Goal: Find specific page/section: Find specific page/section

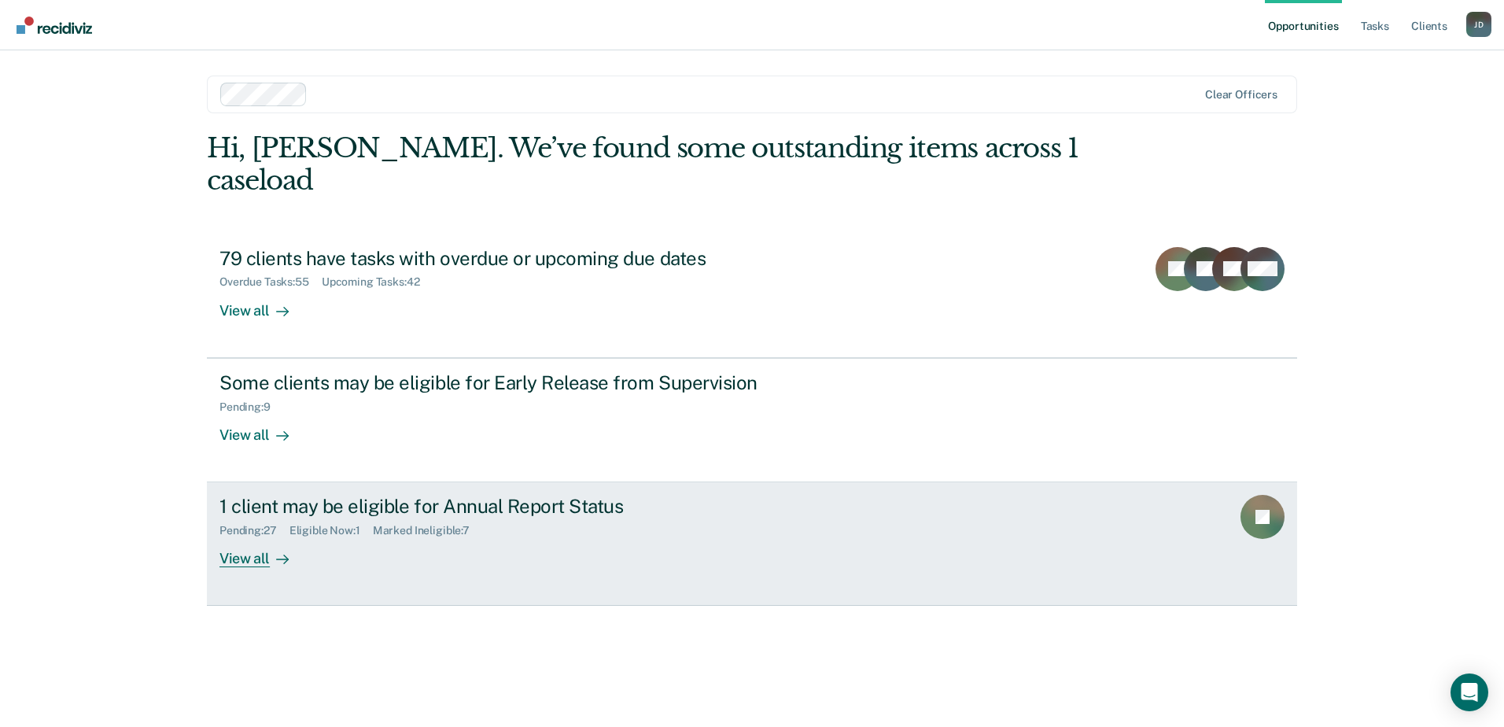
click at [260, 537] on div "View all" at bounding box center [264, 552] width 88 height 31
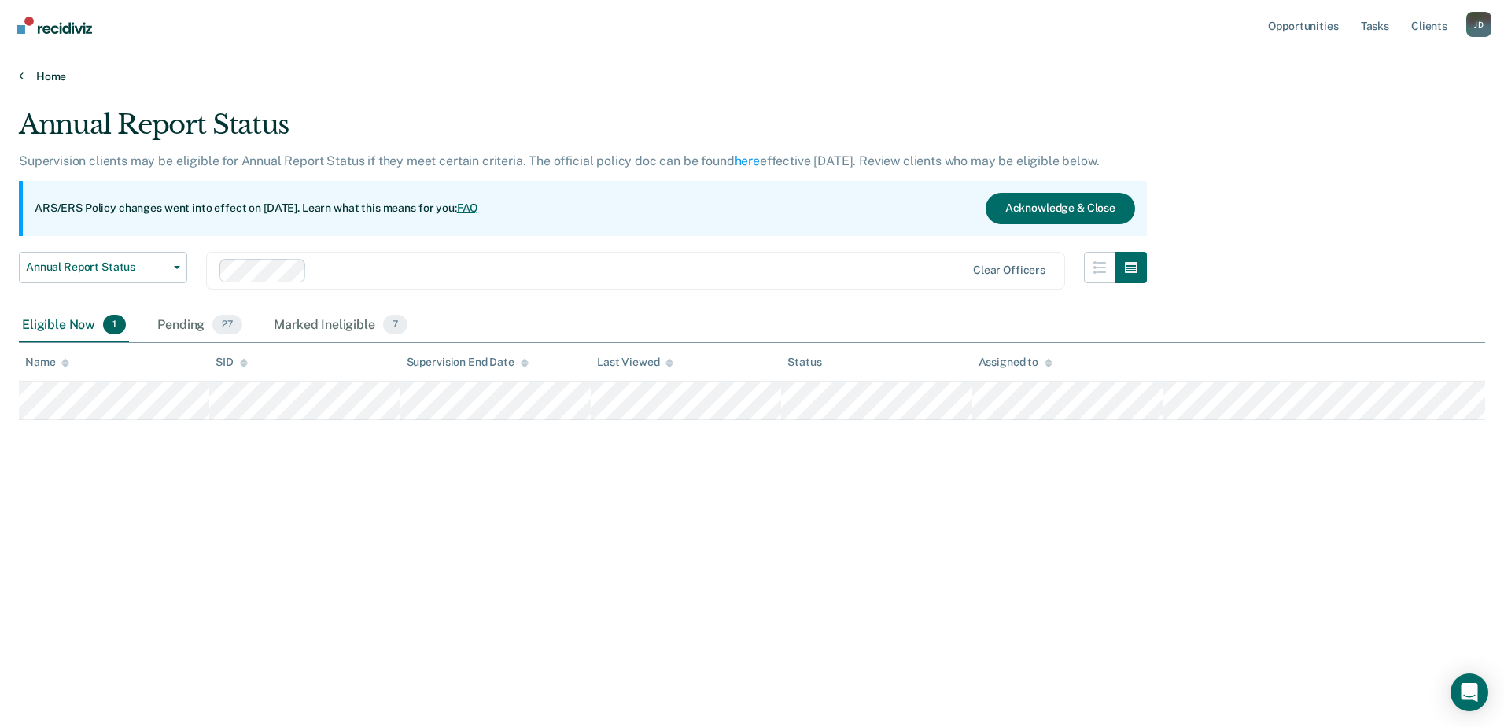
click at [20, 75] on icon at bounding box center [21, 75] width 5 height 13
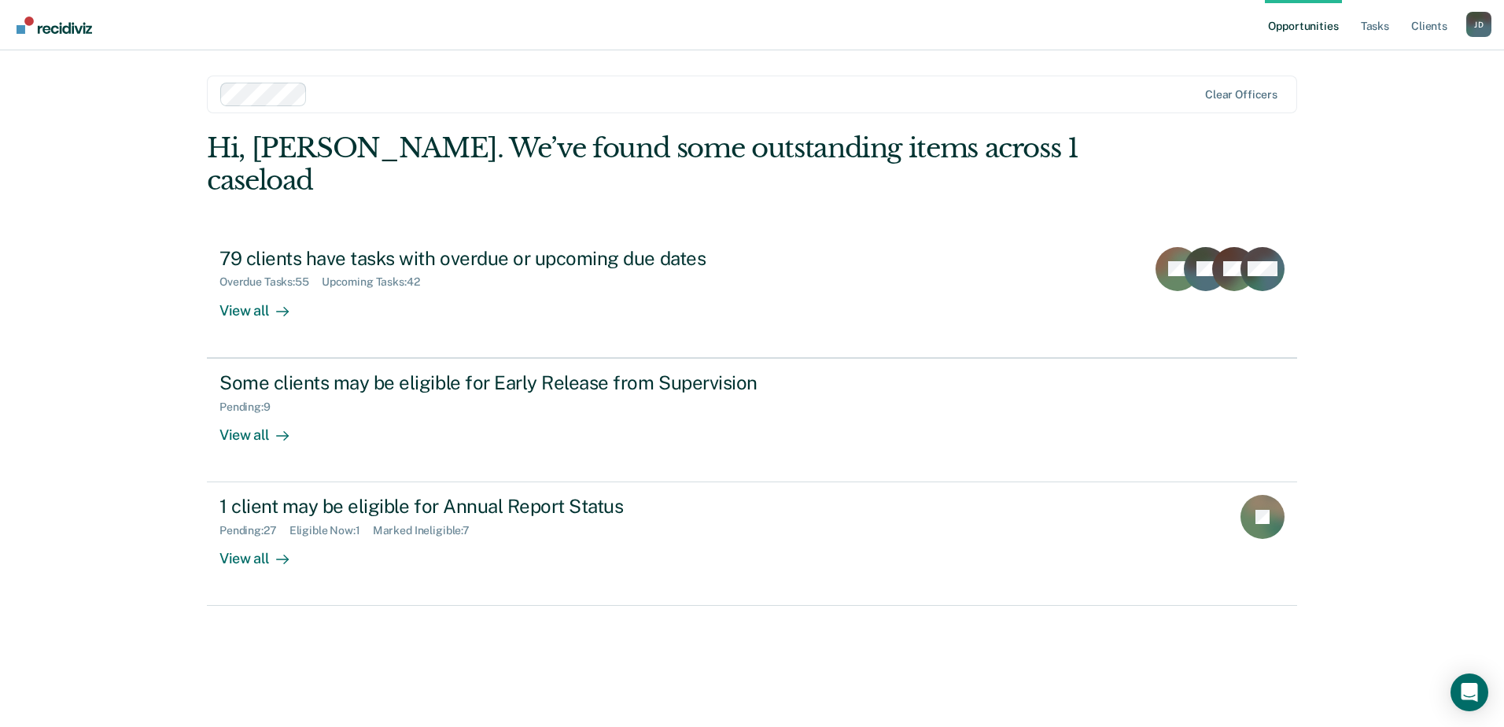
click at [25, 23] on img "Go to Recidiviz Home" at bounding box center [55, 25] width 76 height 17
